Goal: Navigation & Orientation: Find specific page/section

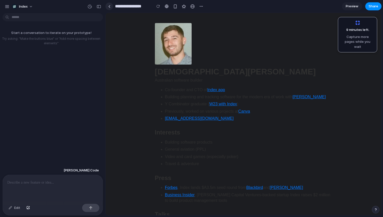
click at [112, 6] on link at bounding box center [109, 7] width 8 height 8
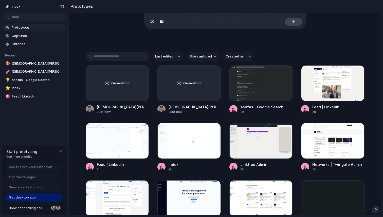
scroll to position [87, 0]
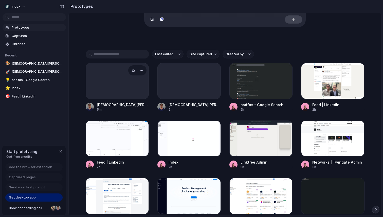
click at [105, 90] on div at bounding box center [117, 81] width 63 height 36
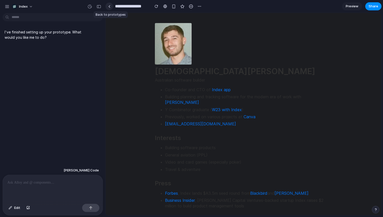
click at [109, 5] on div at bounding box center [109, 6] width 2 height 3
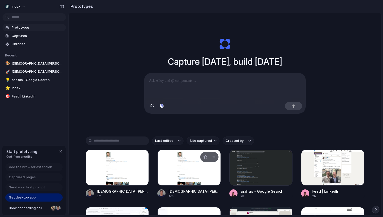
click at [174, 162] on div at bounding box center [188, 168] width 63 height 36
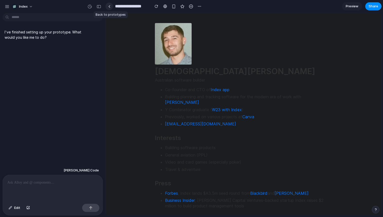
click at [109, 9] on link at bounding box center [109, 7] width 8 height 8
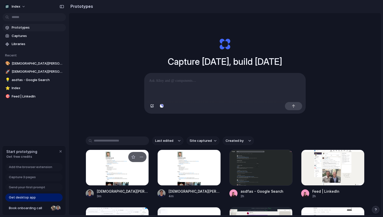
click at [118, 168] on div at bounding box center [117, 168] width 63 height 36
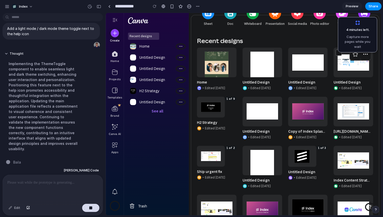
scroll to position [147, 0]
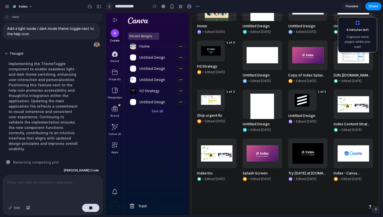
click at [109, 6] on div at bounding box center [109, 6] width 2 height 3
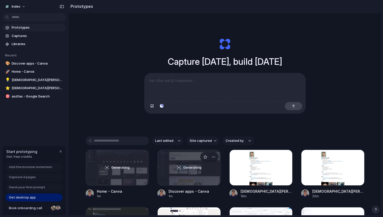
click at [184, 177] on div "Generating" at bounding box center [189, 167] width 63 height 35
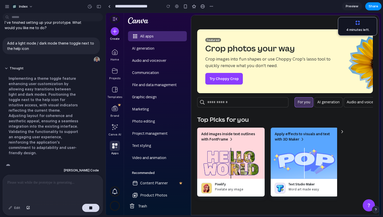
scroll to position [14, 0]
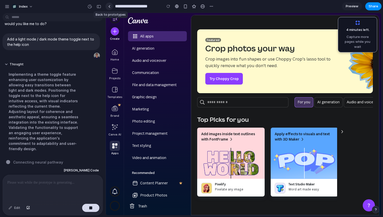
click at [109, 8] on link at bounding box center [109, 7] width 8 height 8
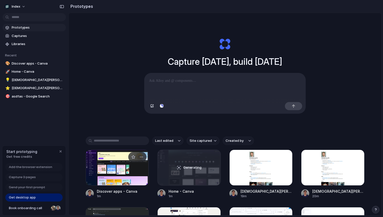
click at [113, 169] on div at bounding box center [117, 168] width 63 height 36
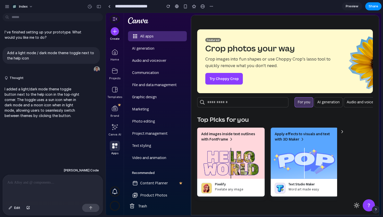
click at [355, 205] on span "Switch to light mode" at bounding box center [357, 206] width 6 height 6
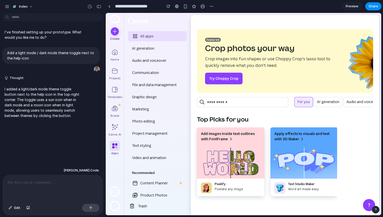
click at [355, 205] on span "Switch to dark mode" at bounding box center [357, 205] width 6 height 6
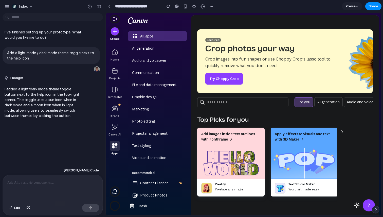
click at [355, 205] on span "Switch to light mode" at bounding box center [357, 206] width 6 height 6
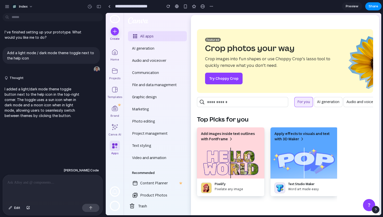
click at [355, 205] on span "Switch to dark mode" at bounding box center [357, 205] width 6 height 6
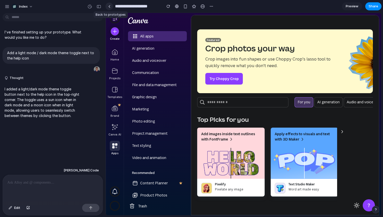
click at [110, 8] on link at bounding box center [109, 7] width 8 height 8
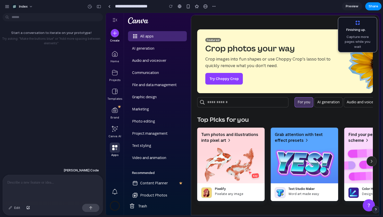
click at [49, 185] on p at bounding box center [52, 183] width 91 height 6
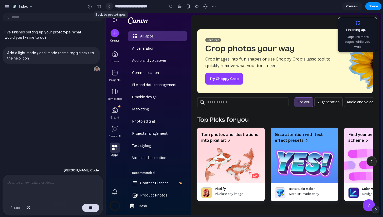
click at [110, 7] on div at bounding box center [109, 6] width 2 height 3
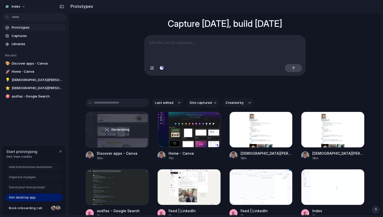
scroll to position [40, 0]
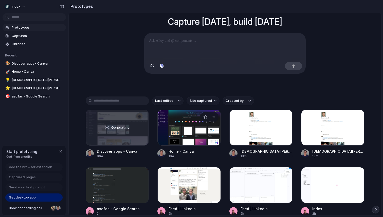
click at [171, 120] on div at bounding box center [188, 128] width 63 height 36
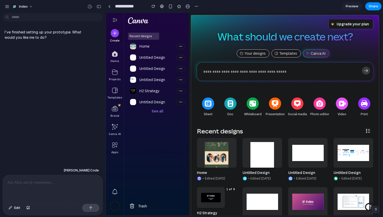
click at [44, 185] on p at bounding box center [52, 183] width 91 height 6
click at [45, 181] on p at bounding box center [52, 183] width 91 height 6
click at [113, 7] on div "**********" at bounding box center [152, 6] width 95 height 9
click at [108, 9] on link at bounding box center [109, 7] width 8 height 8
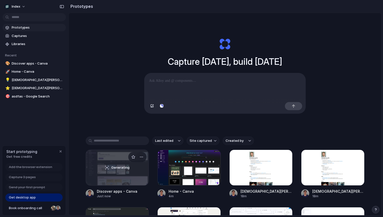
click at [107, 180] on div "Generating" at bounding box center [117, 167] width 63 height 35
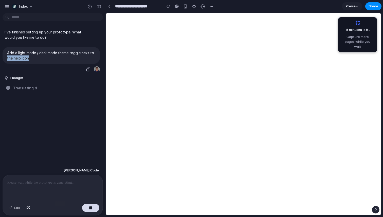
drag, startPoint x: 31, startPoint y: 59, endPoint x: 4, endPoint y: 58, distance: 27.4
click at [4, 57] on div "Add a light mode / dark mode theme toggle next to the help icon" at bounding box center [51, 55] width 97 height 17
copy p "the help icon"
click at [30, 54] on p "Add a light mode / dark mode theme toggle next to the help icon" at bounding box center [51, 55] width 88 height 11
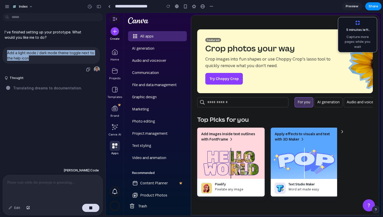
drag, startPoint x: 26, startPoint y: 57, endPoint x: 6, endPoint y: 54, distance: 20.3
click at [6, 53] on div "Add a light mode / dark mode theme toggle next to the help icon" at bounding box center [51, 55] width 97 height 17
copy p "Add a light mode / dark mode theme toggle next to the help icon"
click at [113, 3] on div "**********" at bounding box center [160, 6] width 110 height 9
click at [110, 5] on div at bounding box center [109, 6] width 2 height 3
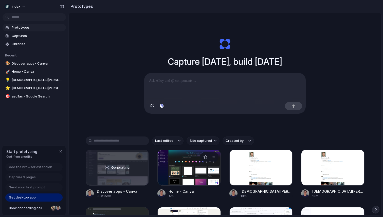
click at [176, 159] on div at bounding box center [188, 168] width 63 height 36
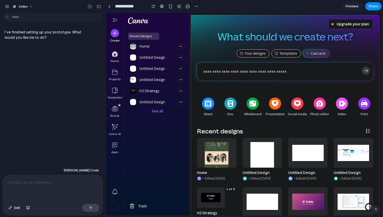
click at [51, 183] on p at bounding box center [52, 183] width 91 height 6
click at [51, 181] on p at bounding box center [52, 183] width 91 height 6
click at [41, 127] on div "I've finished setting up your prototype. What would you like me to do?" at bounding box center [51, 90] width 102 height 151
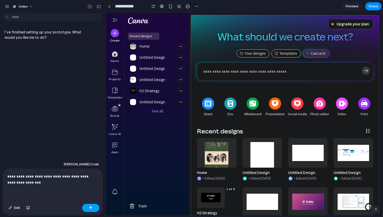
click at [89, 208] on div "button" at bounding box center [91, 208] width 4 height 4
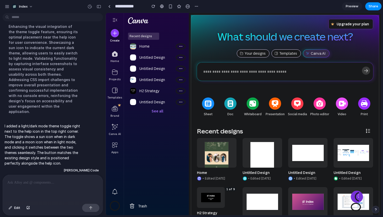
click at [359, 195] on button "button" at bounding box center [357, 197] width 12 height 12
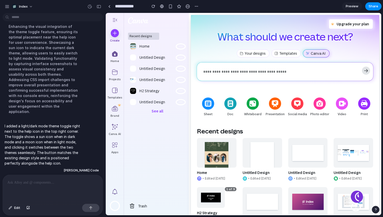
click at [360, 195] on button "button" at bounding box center [357, 197] width 12 height 12
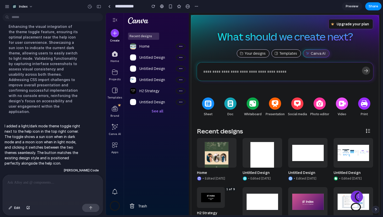
click at [360, 195] on button "button" at bounding box center [357, 197] width 12 height 12
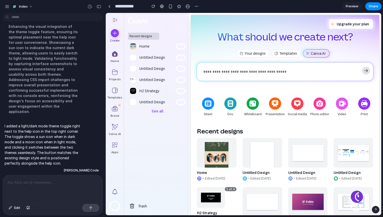
click at [360, 195] on button "button" at bounding box center [357, 197] width 12 height 12
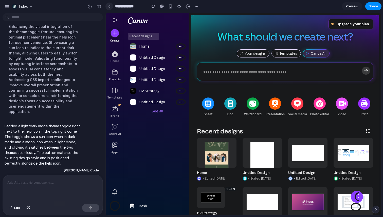
click at [106, 5] on link at bounding box center [109, 7] width 8 height 8
